Goal: Task Accomplishment & Management: Use online tool/utility

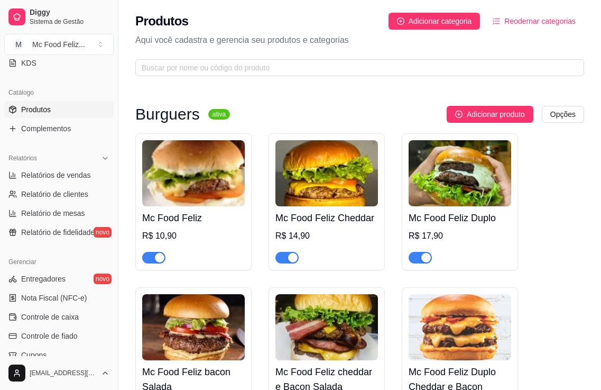
scroll to position [159, 0]
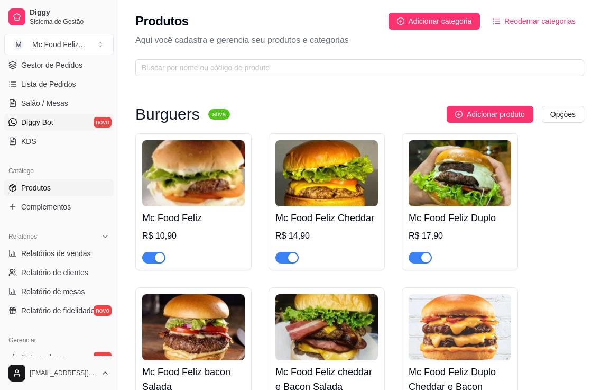
click at [53, 120] on span "Diggy Bot" at bounding box center [37, 122] width 32 height 11
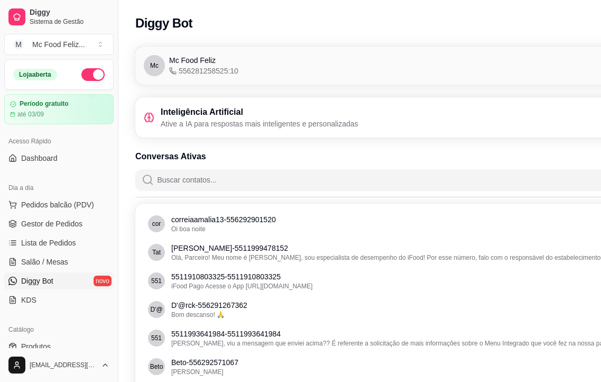
click at [212, 182] on input "Buscar contatos..." at bounding box center [425, 179] width 543 height 21
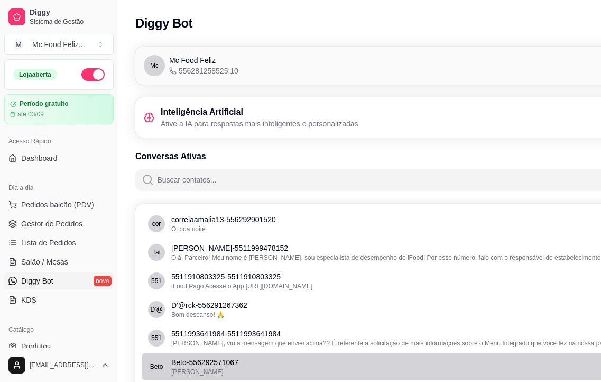
click at [191, 354] on li "[PERSON_NAME] - 556292571067 [PERSON_NAME]" at bounding box center [419, 367] width 555 height 28
click at [201, 362] on p "Beto - 556292571067" at bounding box center [420, 362] width 498 height 11
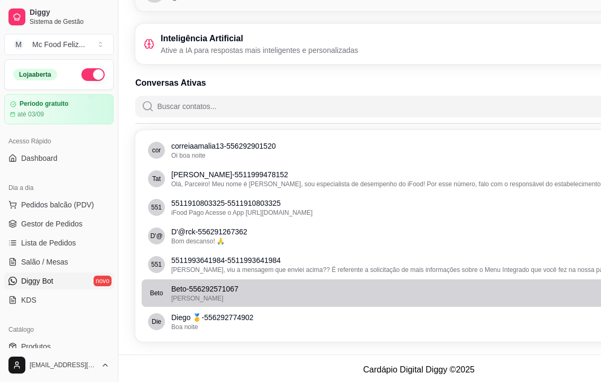
scroll to position [76, 0]
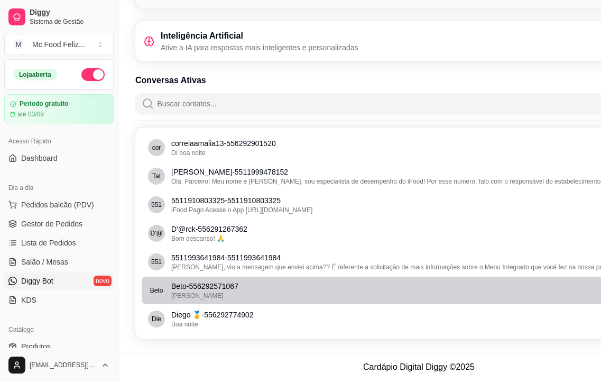
click at [239, 290] on p "Beto - 556292571067" at bounding box center [420, 286] width 498 height 11
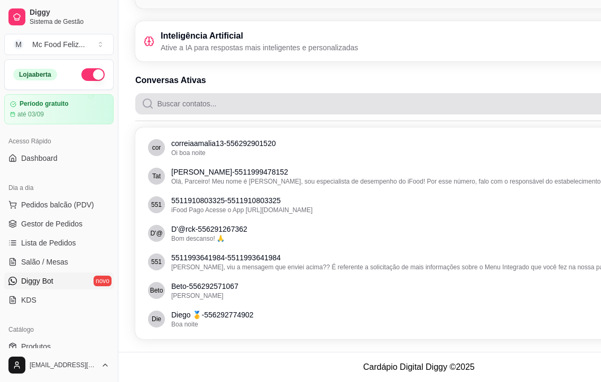
click at [185, 102] on input "Buscar contatos..." at bounding box center [425, 103] width 543 height 21
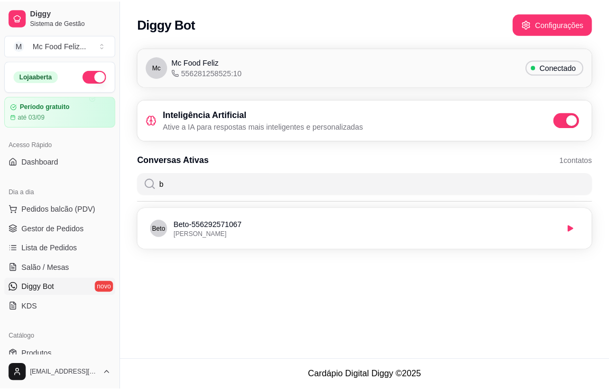
scroll to position [0, 0]
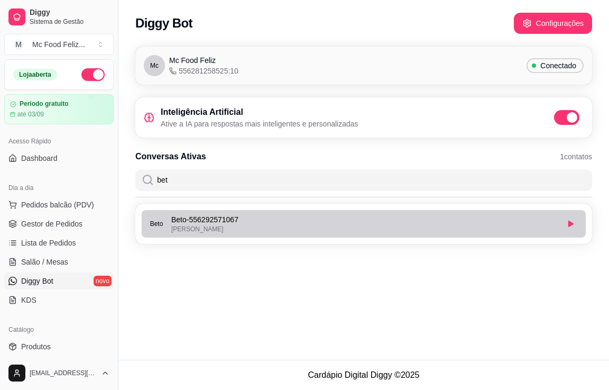
type input "bet"
click at [188, 224] on p "Beto - 556292571067" at bounding box center [364, 219] width 387 height 11
click at [177, 216] on p "Beto - 556292571067" at bounding box center [364, 219] width 387 height 11
click at [570, 224] on icon "button" at bounding box center [571, 224] width 5 height 6
click at [210, 217] on p "Beto - 556292571067" at bounding box center [364, 219] width 387 height 11
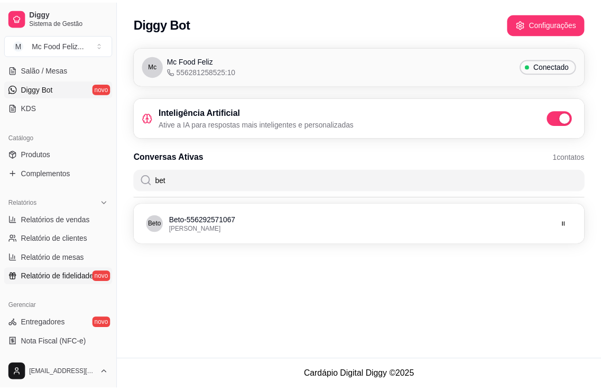
scroll to position [159, 0]
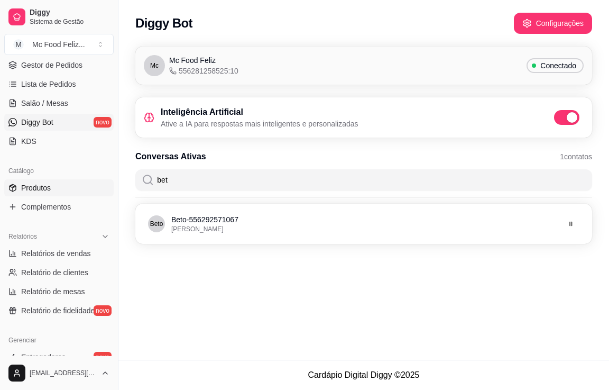
click at [33, 186] on span "Produtos" at bounding box center [36, 187] width 30 height 11
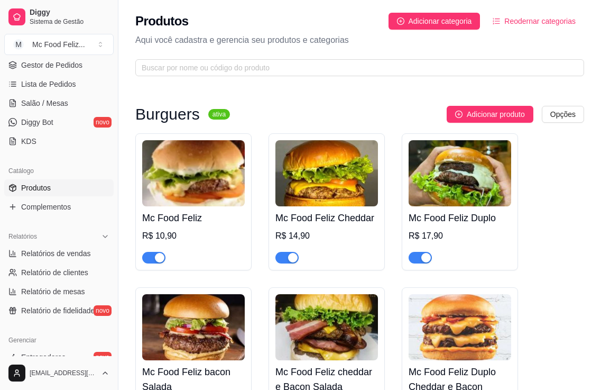
click at [184, 193] on img at bounding box center [193, 173] width 103 height 66
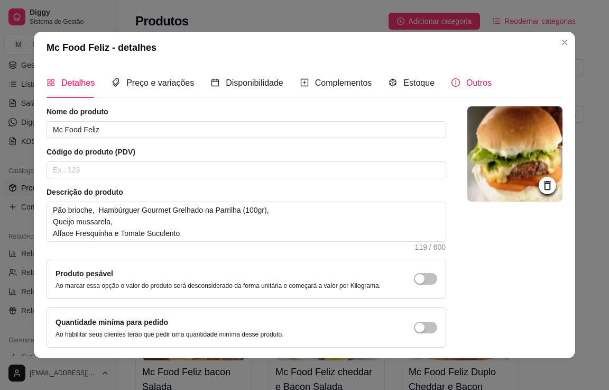
click at [466, 83] on span "Outros" at bounding box center [478, 82] width 25 height 9
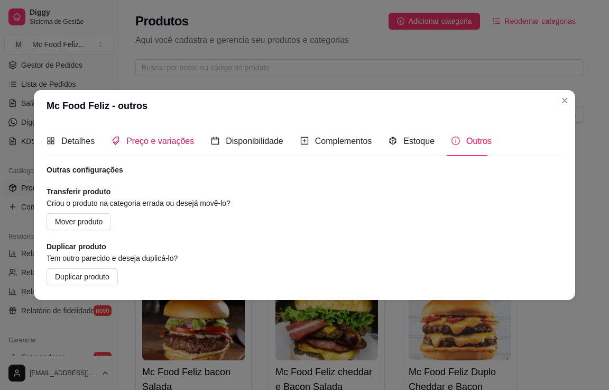
click at [139, 143] on span "Preço e variações" at bounding box center [160, 140] width 68 height 9
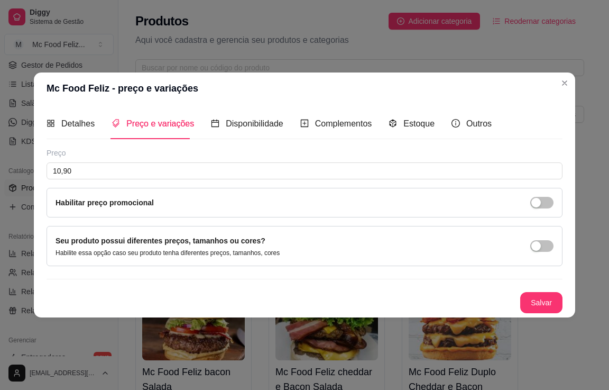
click at [146, 205] on label "Habilitar preço promocional" at bounding box center [105, 202] width 98 height 8
click at [167, 199] on div "Habilitar preço promocional" at bounding box center [305, 203] width 498 height 12
click at [109, 200] on label "Habilitar preço promocional" at bounding box center [105, 202] width 98 height 8
click at [539, 205] on div "button" at bounding box center [537, 203] width 10 height 10
